Goal: Information Seeking & Learning: Learn about a topic

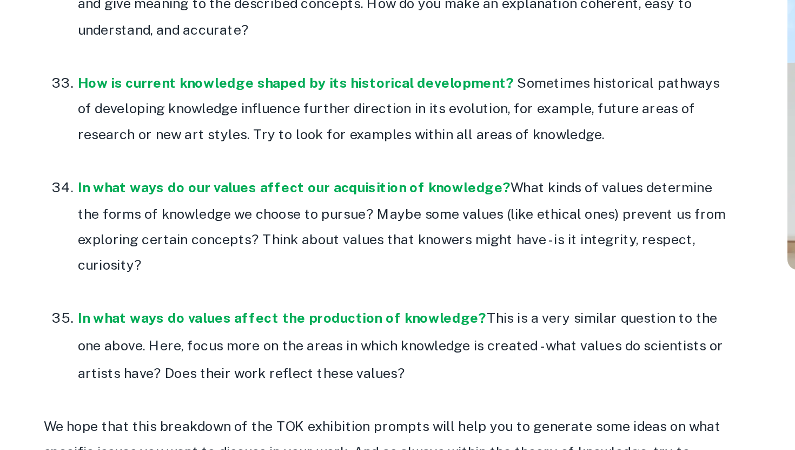
scroll to position [2995, 0]
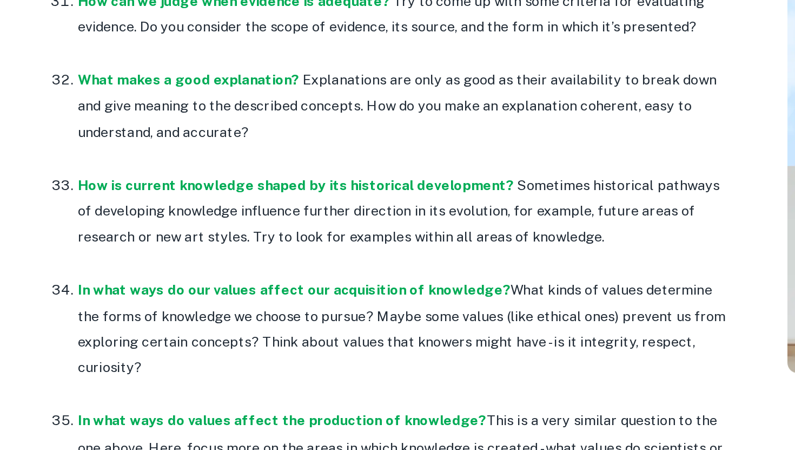
click at [445, 209] on p "How is current knowledge shaped by its historical development? Sometimes histor…" at bounding box center [320, 233] width 411 height 49
drag, startPoint x: 382, startPoint y: 182, endPoint x: 404, endPoint y: 186, distance: 22.5
click at [405, 209] on p "How is current knowledge shaped by its historical development? Sometimes histor…" at bounding box center [320, 233] width 411 height 49
click at [416, 209] on p "How is current knowledge shaped by its historical development? Sometimes histor…" at bounding box center [320, 233] width 411 height 49
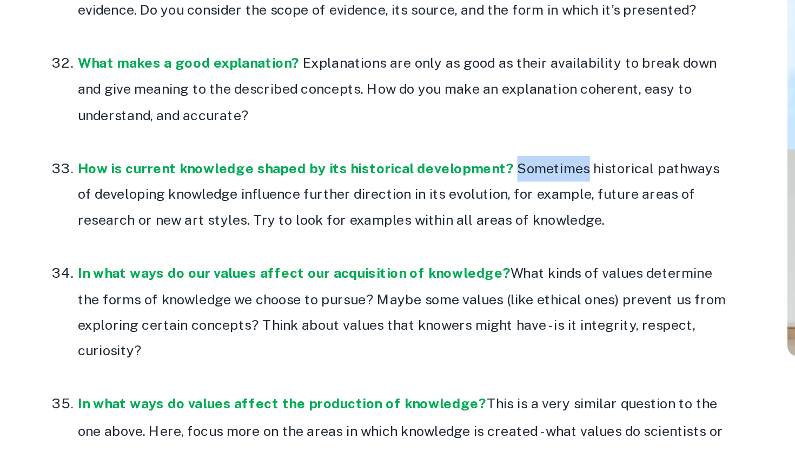
drag, startPoint x: 426, startPoint y: 185, endPoint x: 383, endPoint y: 181, distance: 42.9
click at [383, 209] on p "How is current knowledge shaped by its historical development? Sometimes histor…" at bounding box center [320, 233] width 411 height 49
click at [412, 209] on p "How is current knowledge shaped by its historical development? Sometimes histor…" at bounding box center [320, 233] width 411 height 49
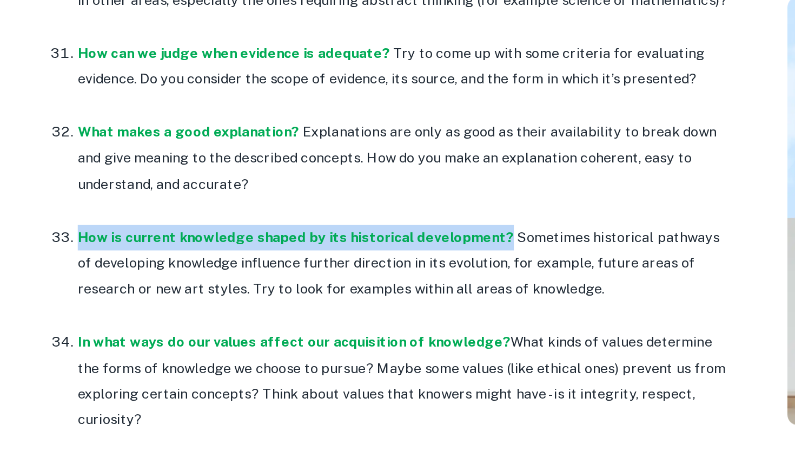
drag, startPoint x: 379, startPoint y: 181, endPoint x: 118, endPoint y: 176, distance: 260.3
click at [118, 209] on p "How is current knowledge shaped by its historical development? Sometimes histor…" at bounding box center [320, 233] width 411 height 49
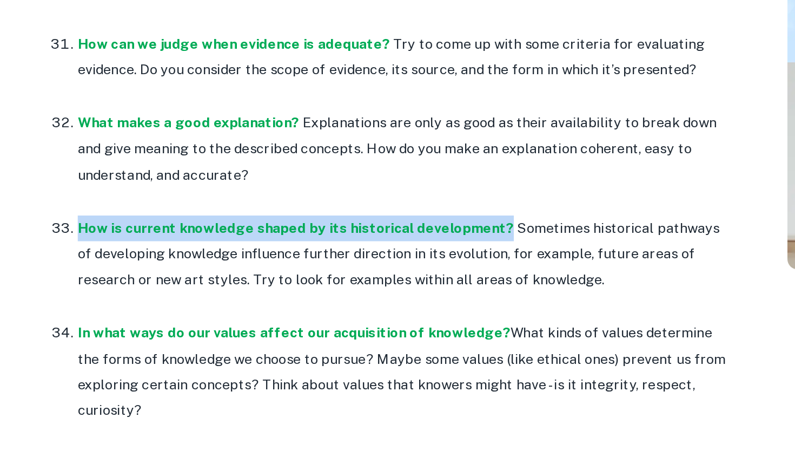
scroll to position [2938, 0]
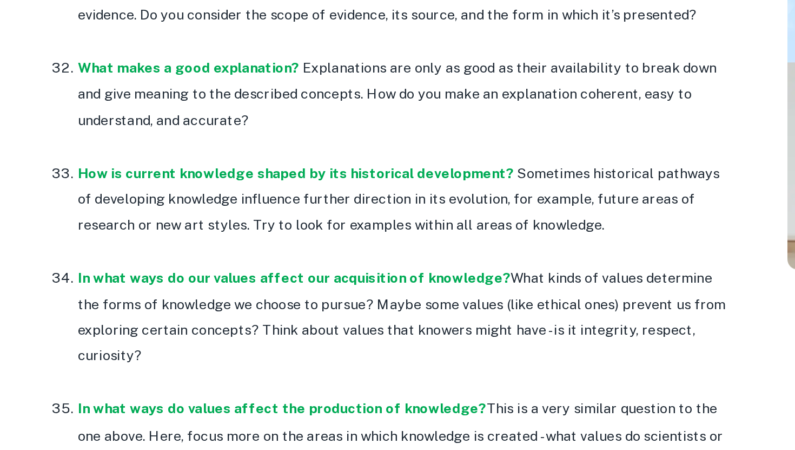
click at [334, 269] on p "How is current knowledge shaped by its historical development? Sometimes histor…" at bounding box center [320, 291] width 411 height 49
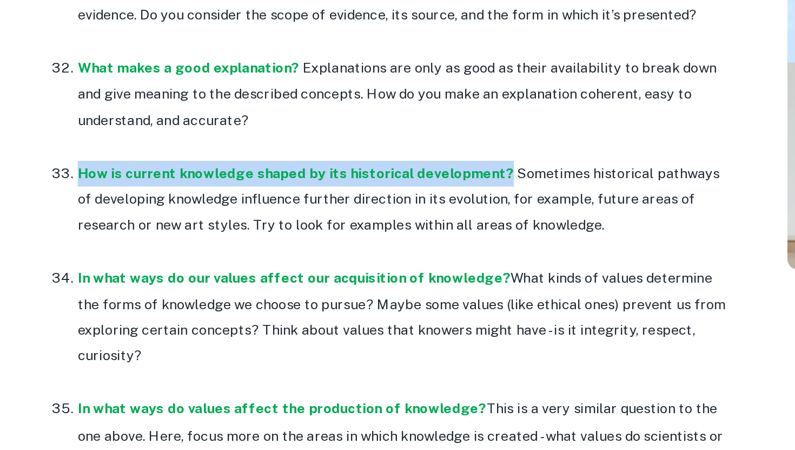
drag, startPoint x: 379, startPoint y: 241, endPoint x: 99, endPoint y: 234, distance: 280.4
click at [115, 266] on li "How is current knowledge shaped by its historical development? Sometimes histor…" at bounding box center [320, 299] width 411 height 67
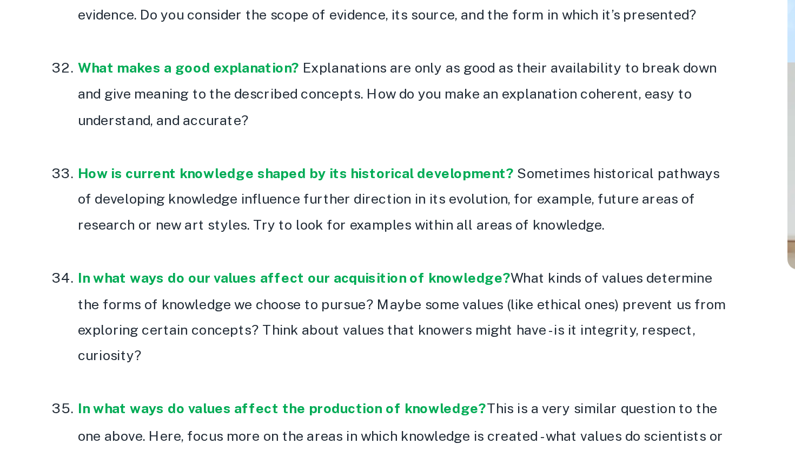
click at [280, 249] on p at bounding box center [320, 257] width 411 height 16
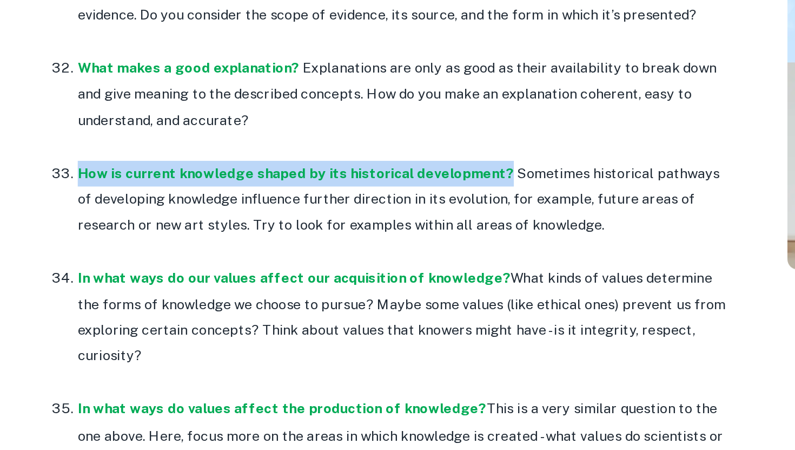
drag, startPoint x: 113, startPoint y: 240, endPoint x: 379, endPoint y: 243, distance: 266.2
click at [379, 266] on li "How is current knowledge shaped by its historical development? Sometimes histor…" at bounding box center [320, 299] width 411 height 67
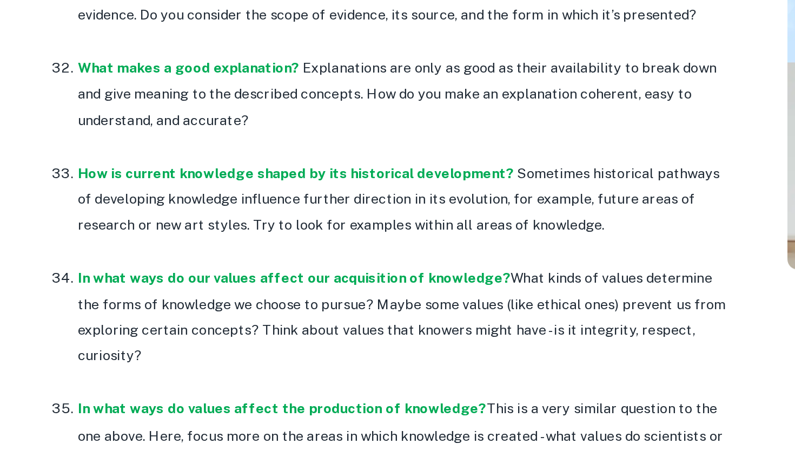
click at [355, 282] on p "How is current knowledge shaped by its historical development? Sometimes histor…" at bounding box center [320, 291] width 411 height 49
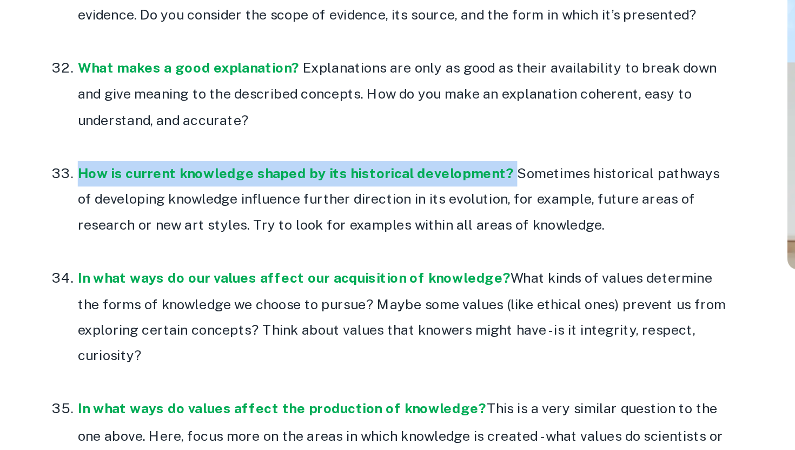
drag, startPoint x: 114, startPoint y: 240, endPoint x: 379, endPoint y: 245, distance: 264.6
click at [380, 266] on li "How is current knowledge shaped by its historical development? Sometimes histor…" at bounding box center [320, 299] width 411 height 67
